Goal: Task Accomplishment & Management: Complete application form

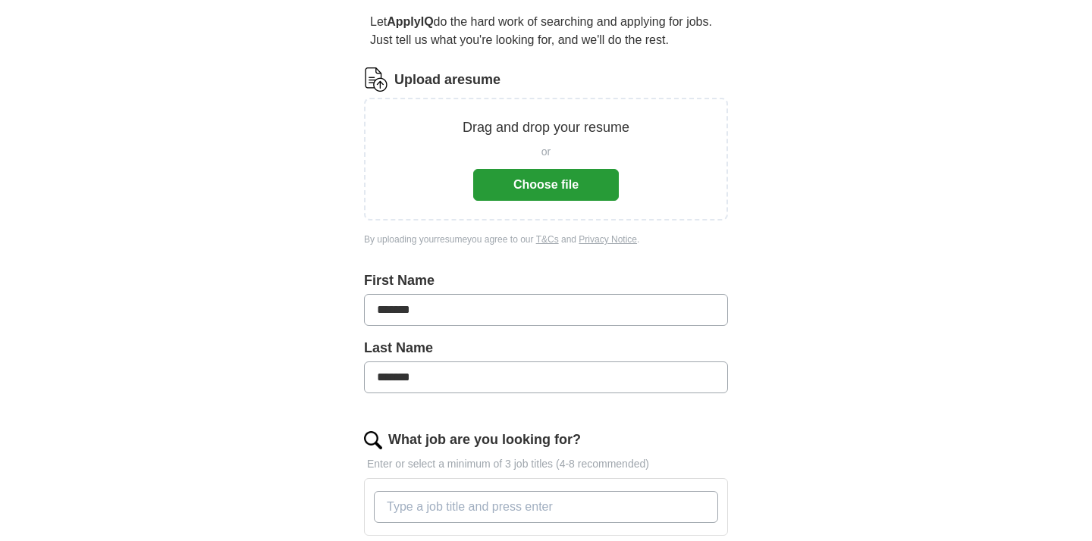
scroll to position [143, 0]
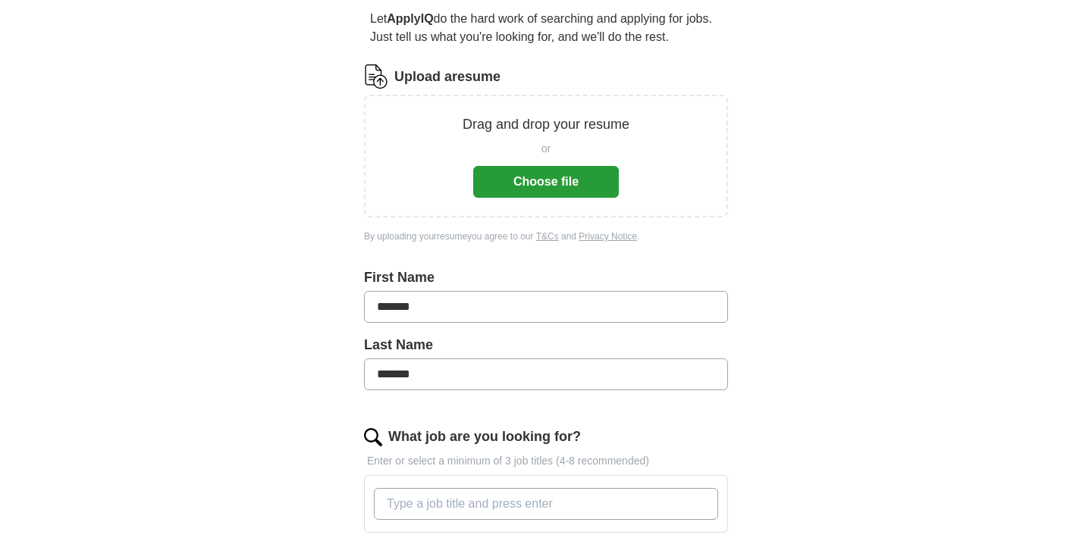
click at [554, 180] on button "Choose file" at bounding box center [546, 182] width 146 height 32
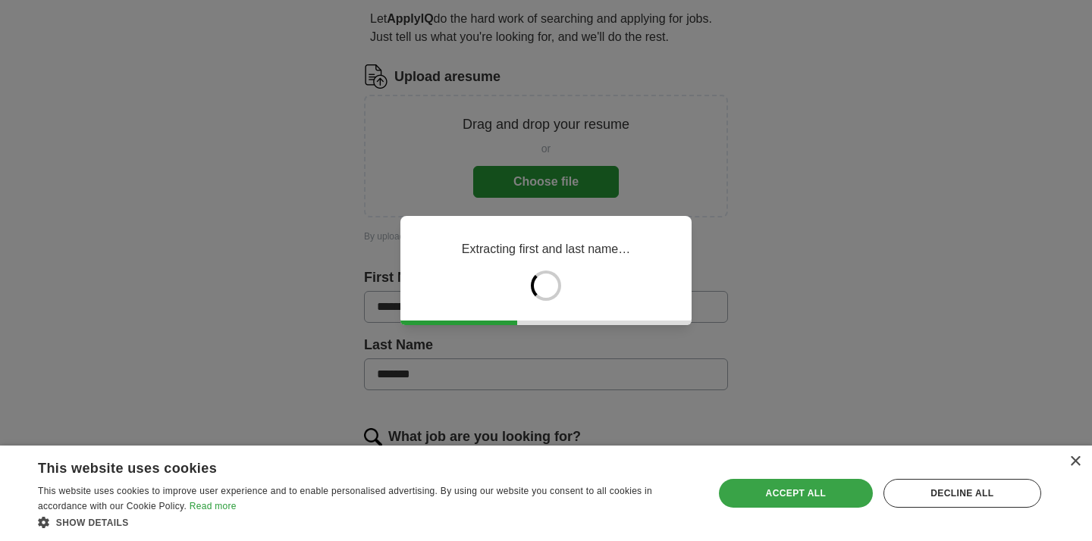
click at [806, 497] on div "Accept all" at bounding box center [796, 493] width 154 height 29
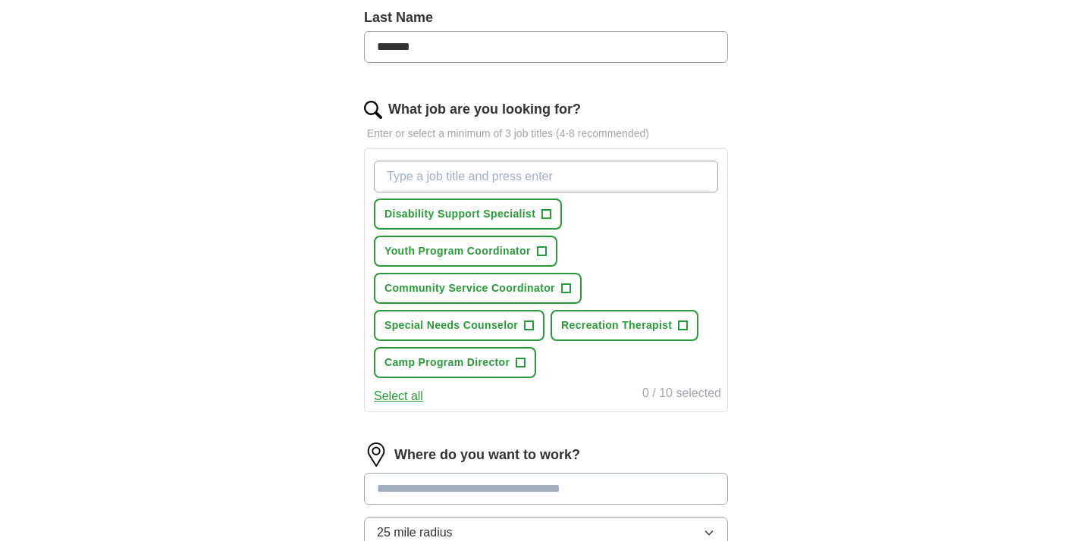
scroll to position [420, 0]
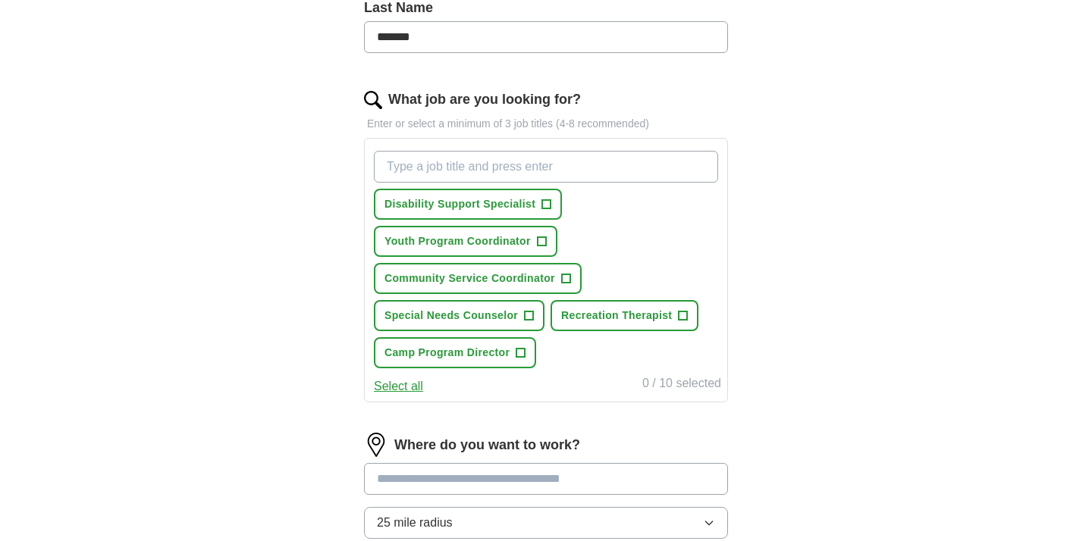
click at [501, 164] on input "What job are you looking for?" at bounding box center [546, 167] width 344 height 32
type input "Minister"
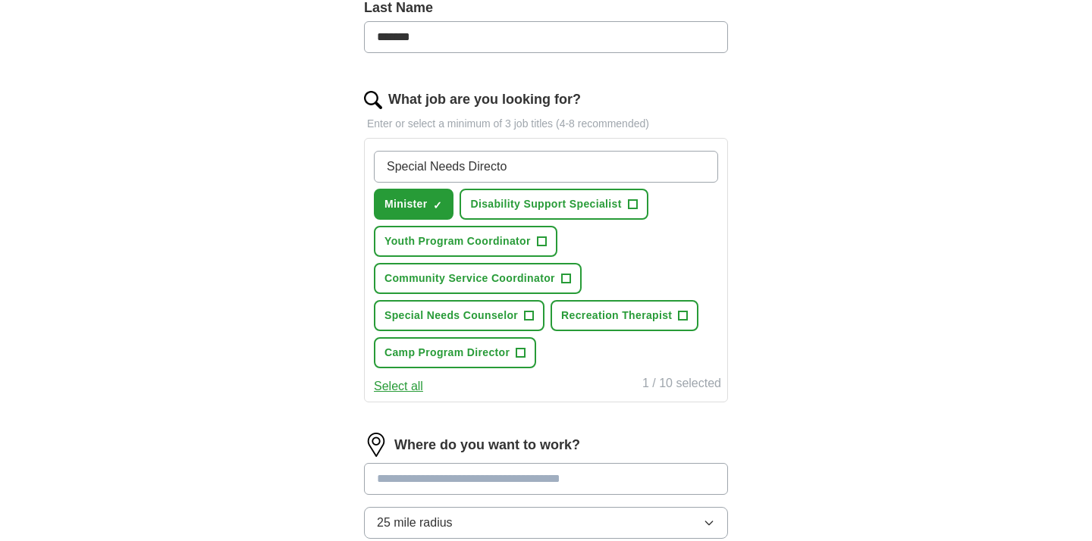
type input "Special Needs Director"
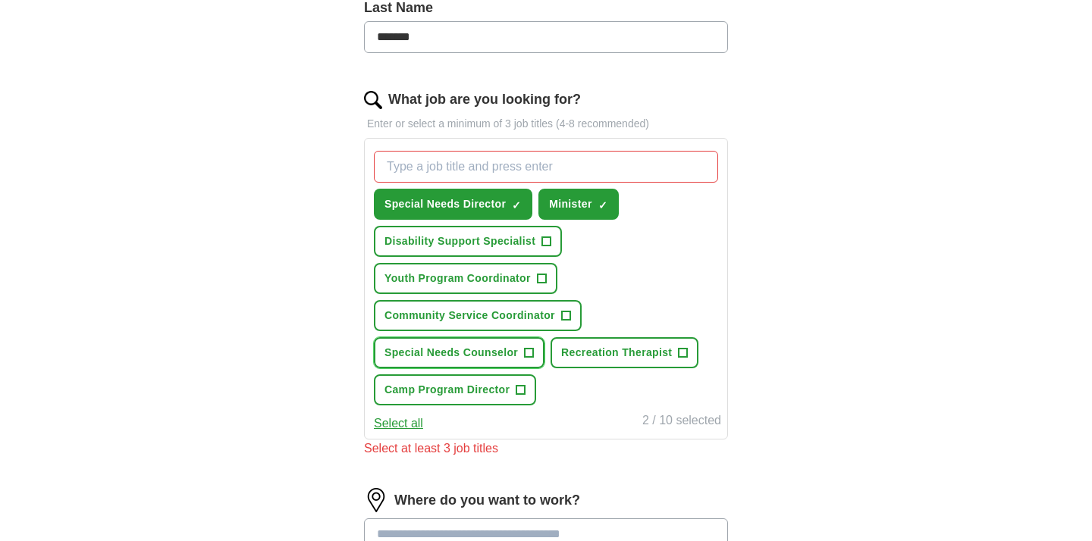
drag, startPoint x: 498, startPoint y: 354, endPoint x: 530, endPoint y: 356, distance: 31.9
click at [530, 356] on button "Special Needs Counselor +" at bounding box center [459, 352] width 171 height 31
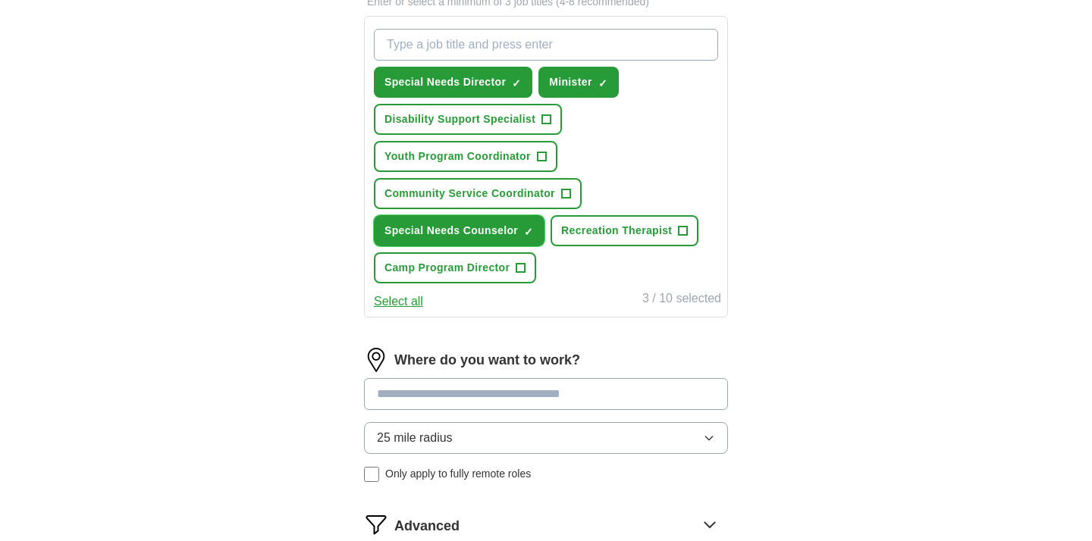
scroll to position [545, 0]
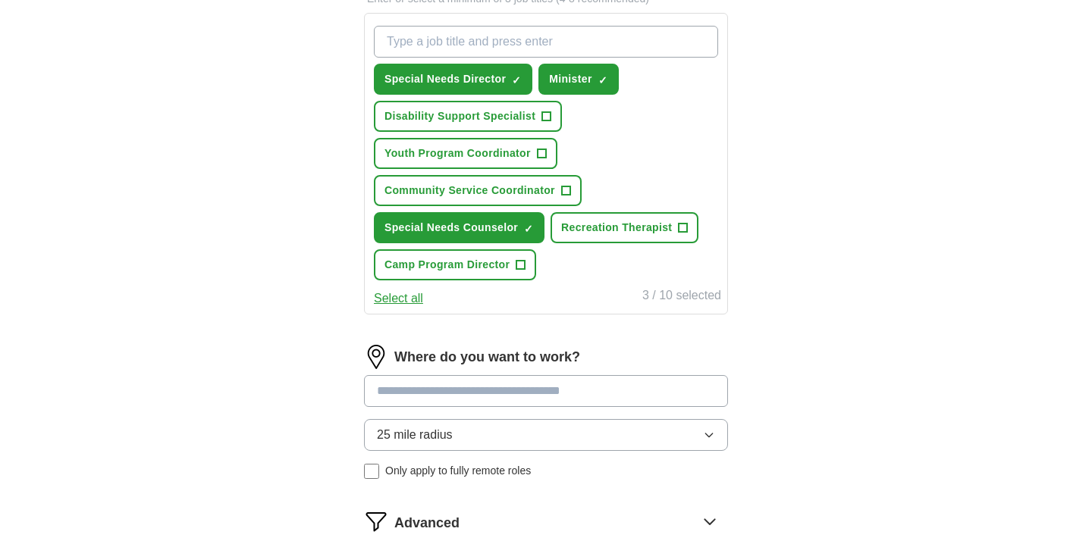
click at [534, 382] on input at bounding box center [546, 391] width 364 height 32
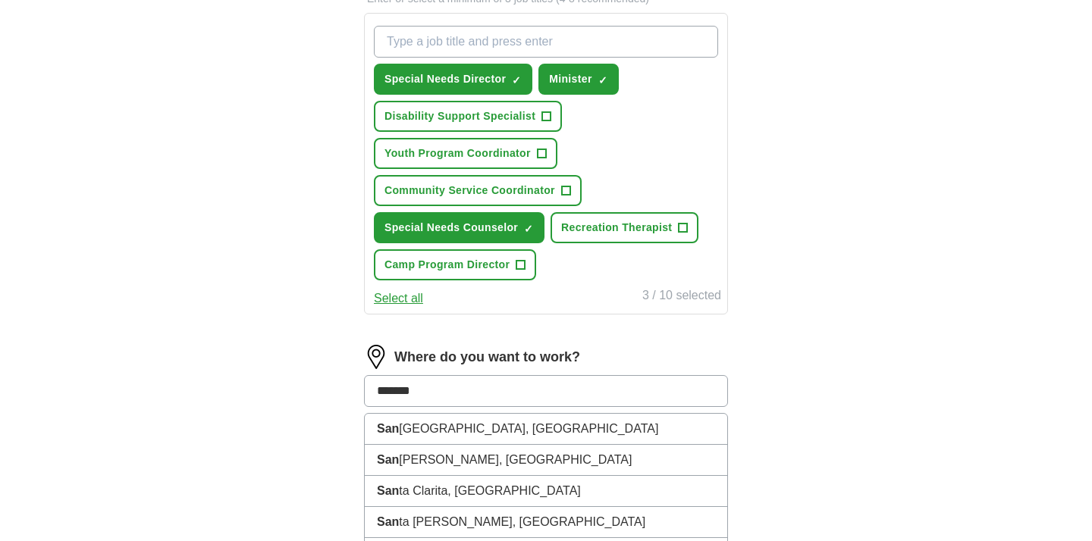
type input "********"
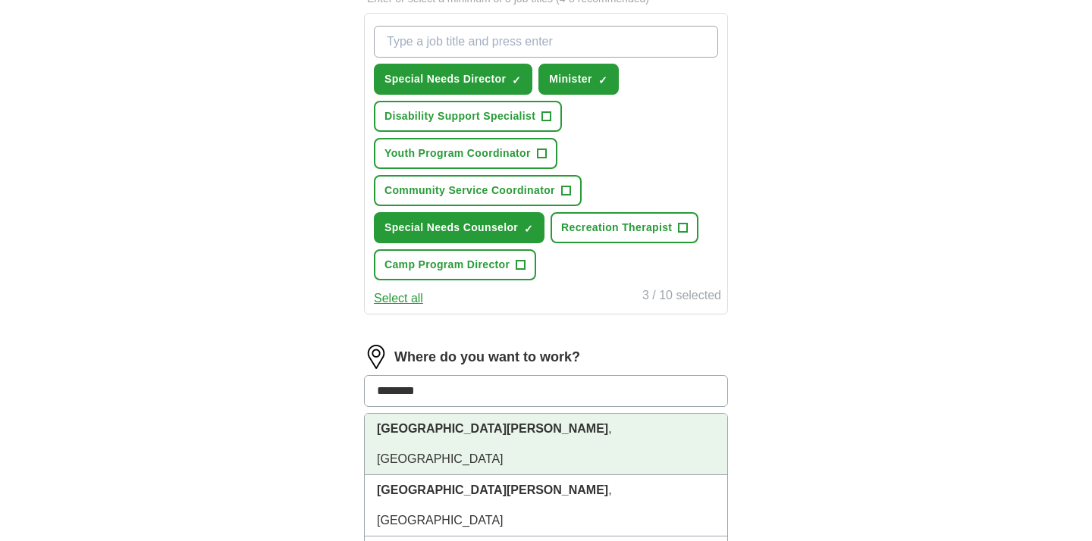
click at [488, 422] on li "[GEOGRAPHIC_DATA] , [GEOGRAPHIC_DATA]" at bounding box center [546, 444] width 362 height 61
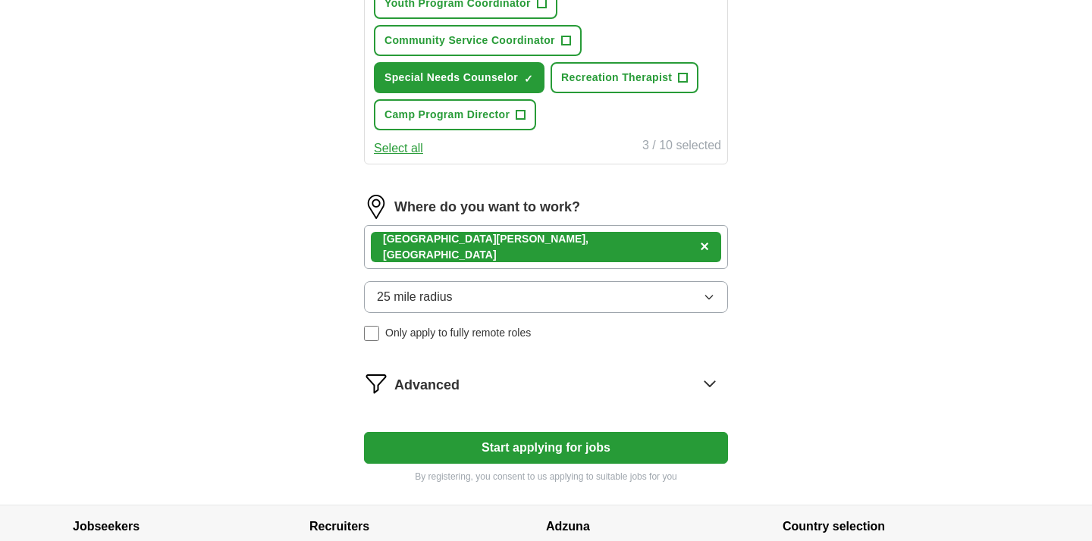
scroll to position [698, 0]
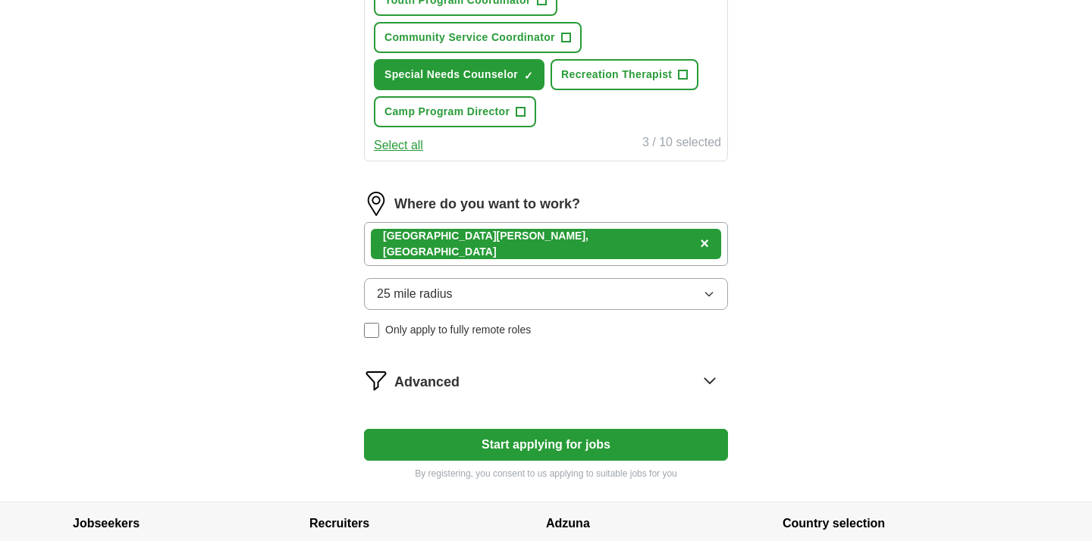
click at [444, 298] on span "25 mile radius" at bounding box center [415, 294] width 76 height 18
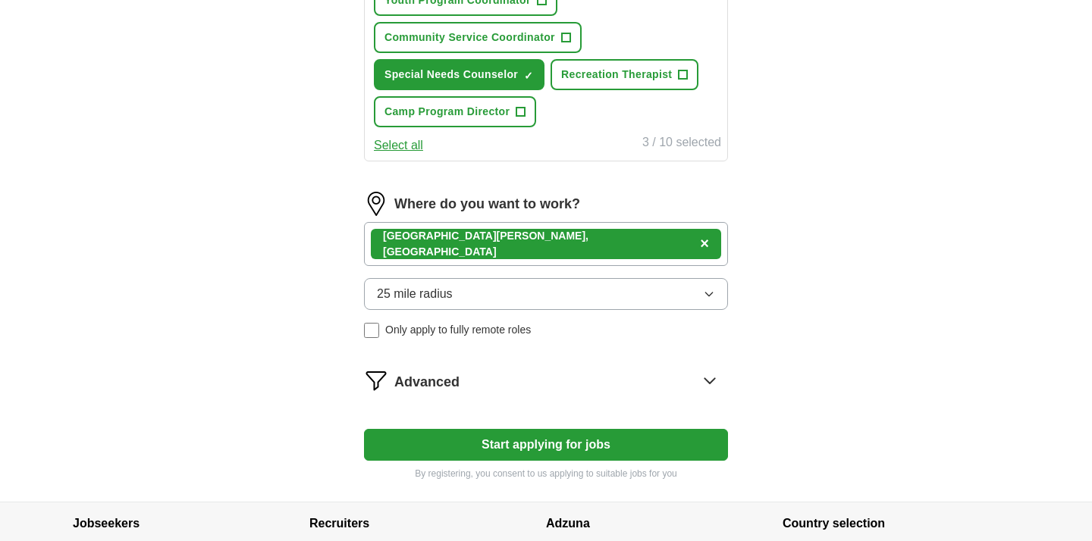
click at [626, 436] on button "Start applying for jobs" at bounding box center [546, 445] width 364 height 32
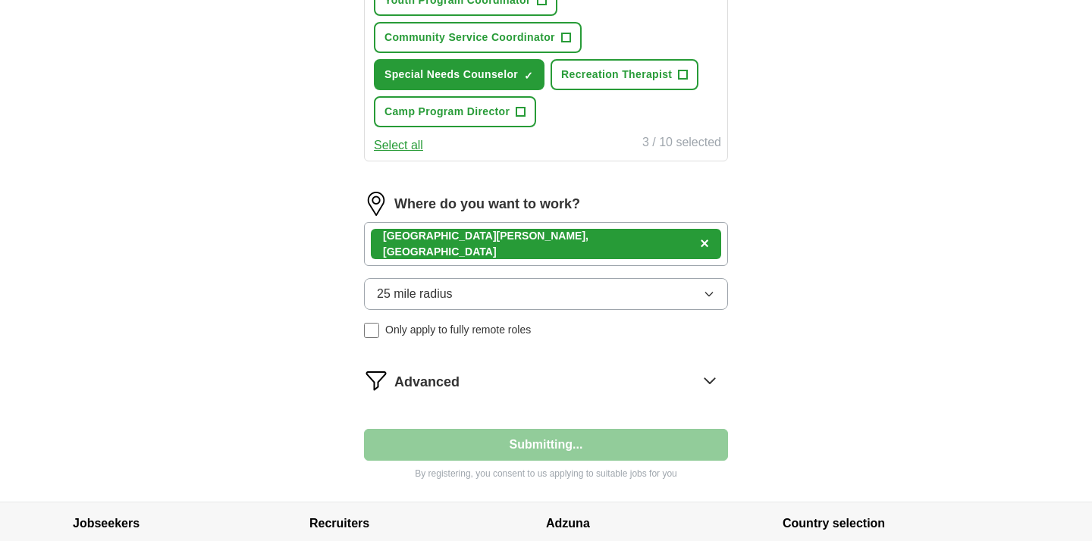
select select "**"
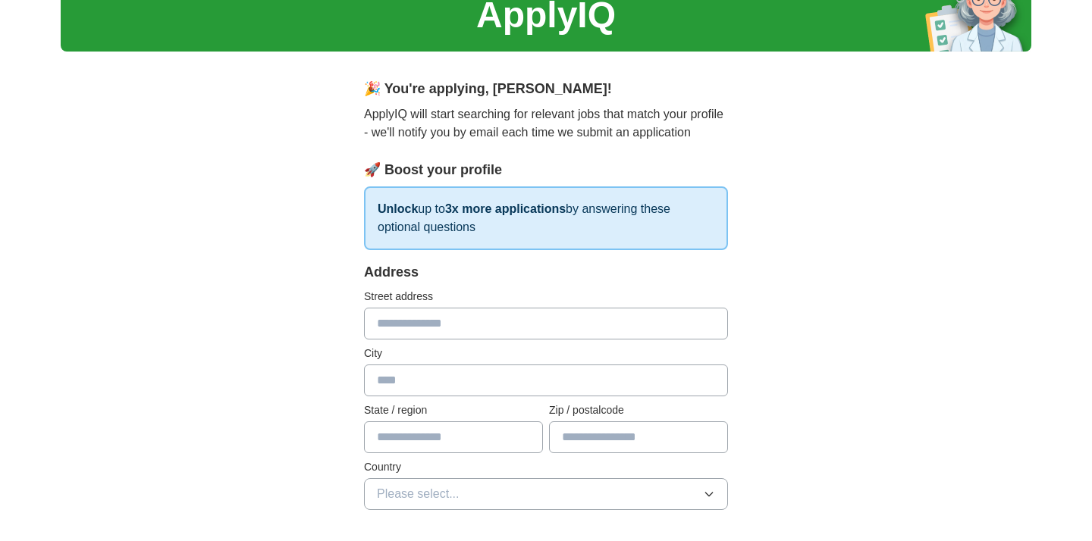
scroll to position [0, 0]
